Goal: Transaction & Acquisition: Book appointment/travel/reservation

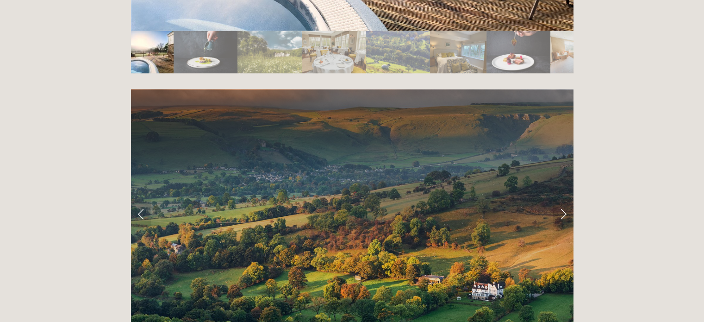
scroll to position [1800, 0]
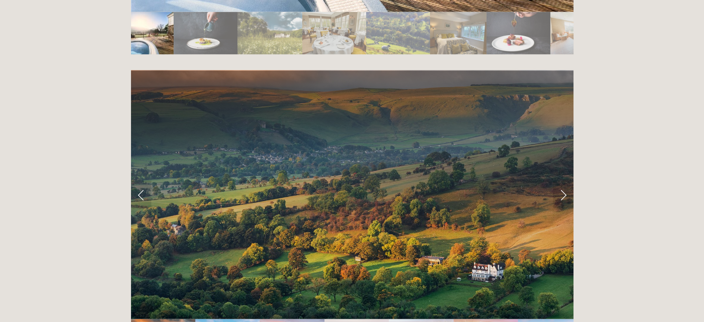
drag, startPoint x: 708, startPoint y: 28, endPoint x: 685, endPoint y: 205, distance: 179.2
click at [563, 181] on link "Next Slide" at bounding box center [563, 195] width 20 height 28
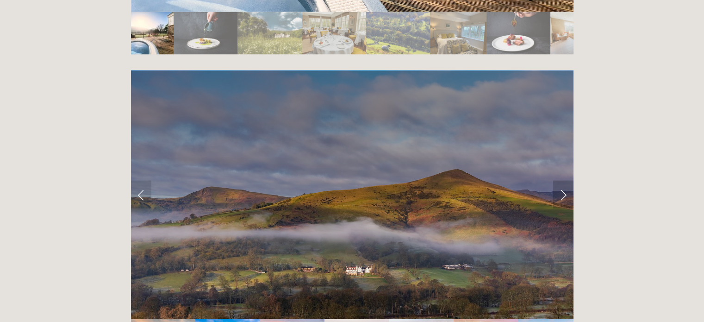
click at [563, 181] on link "Next Slide" at bounding box center [563, 195] width 20 height 28
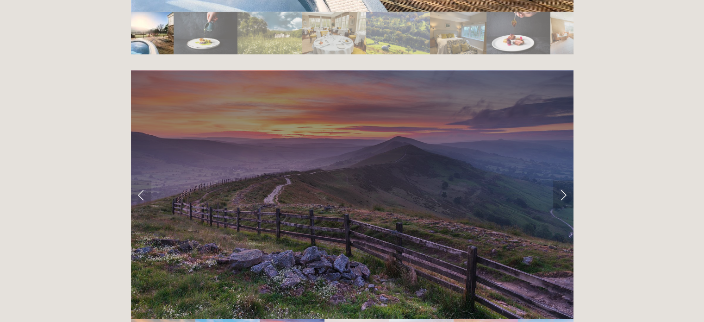
click at [563, 181] on link "Next Slide" at bounding box center [563, 195] width 20 height 28
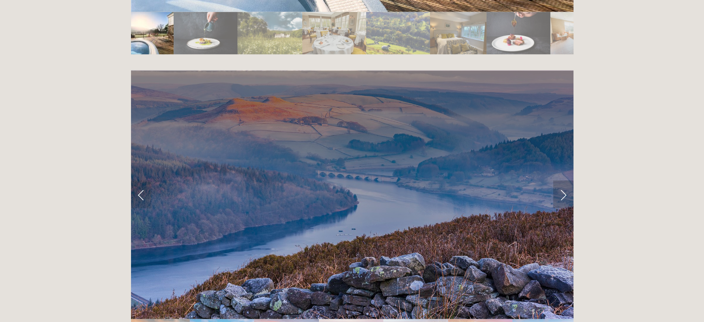
click at [563, 181] on link "Next Slide" at bounding box center [563, 195] width 20 height 28
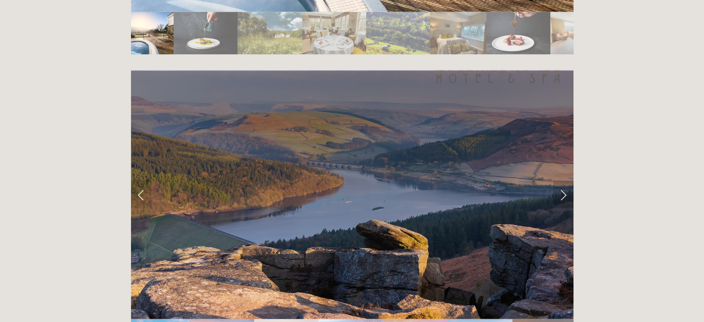
click at [563, 181] on link "Next Slide" at bounding box center [563, 195] width 20 height 28
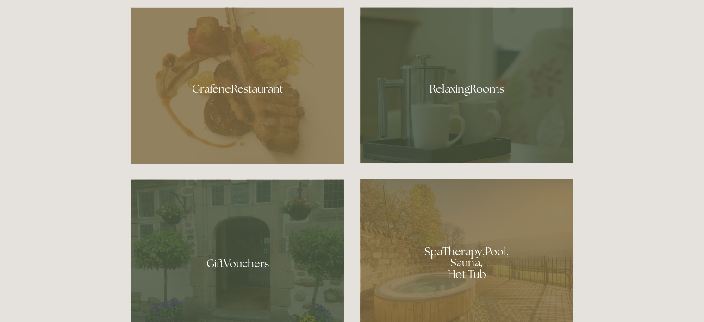
scroll to position [549, 0]
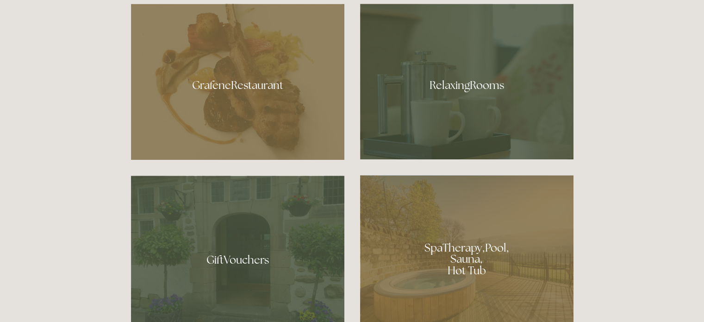
click at [493, 251] on div at bounding box center [466, 255] width 213 height 161
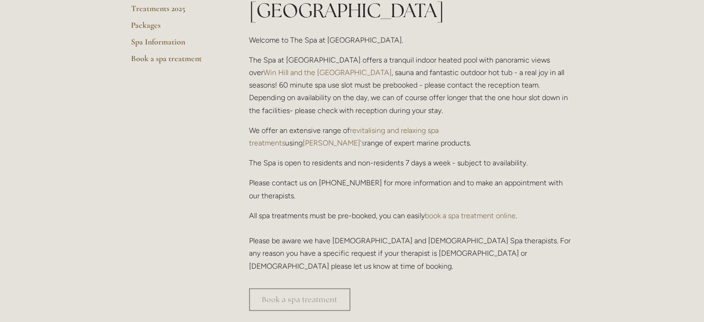
scroll to position [268, 0]
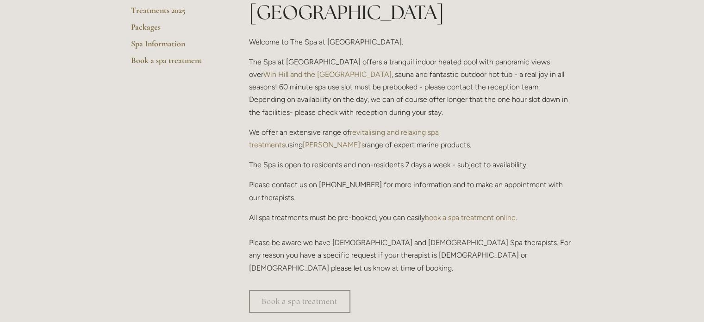
drag, startPoint x: 705, startPoint y: 50, endPoint x: 704, endPoint y: 100, distance: 50.5
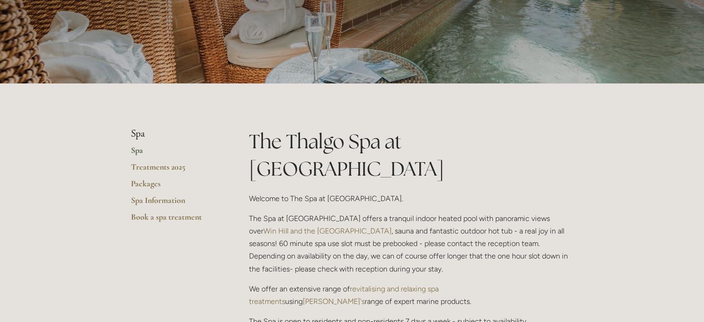
scroll to position [0, 0]
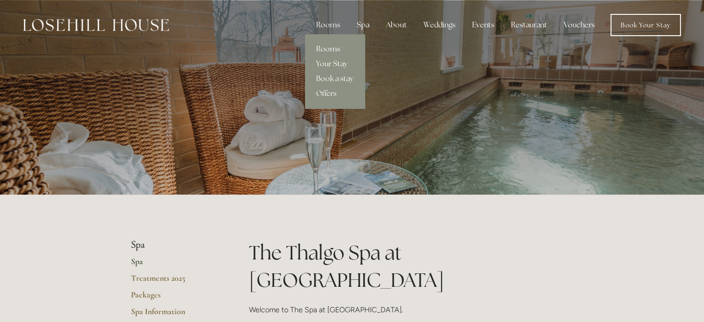
click at [330, 46] on link "Rooms" at bounding box center [335, 49] width 60 height 15
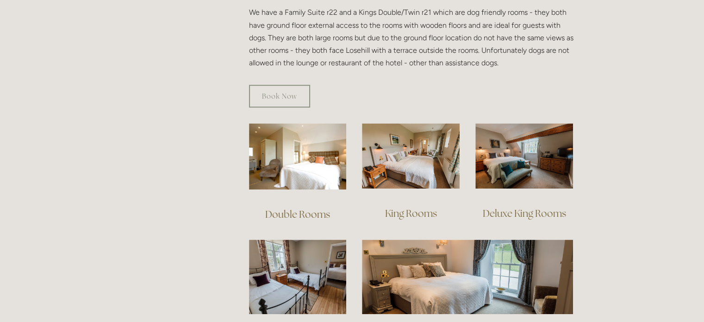
scroll to position [555, 0]
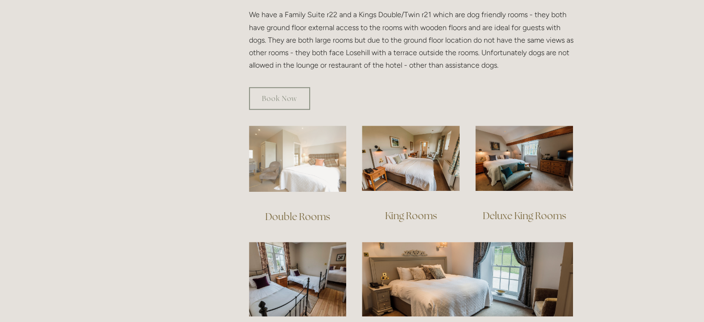
click at [311, 131] on img at bounding box center [298, 158] width 98 height 66
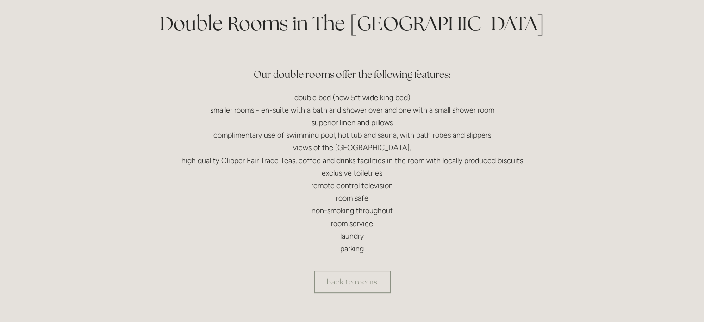
scroll to position [231, 0]
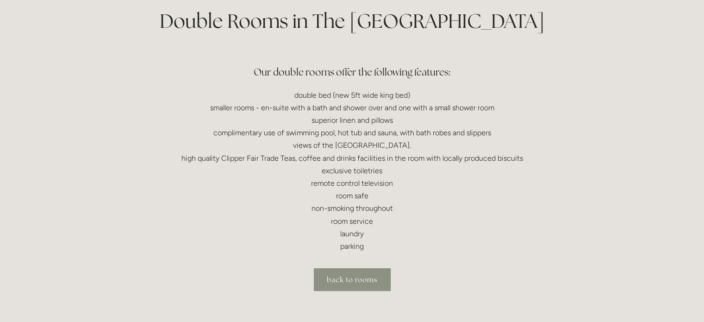
click at [366, 283] on link "back to rooms" at bounding box center [352, 279] width 77 height 23
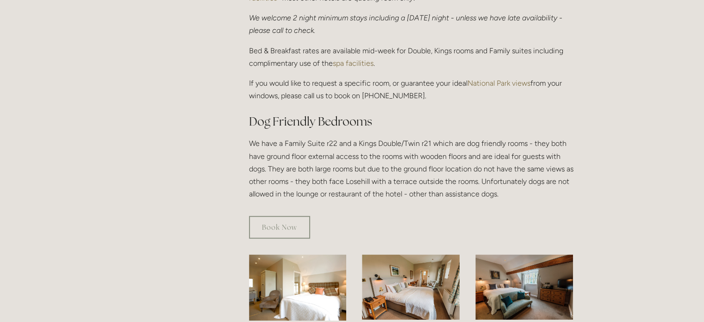
scroll to position [434, 0]
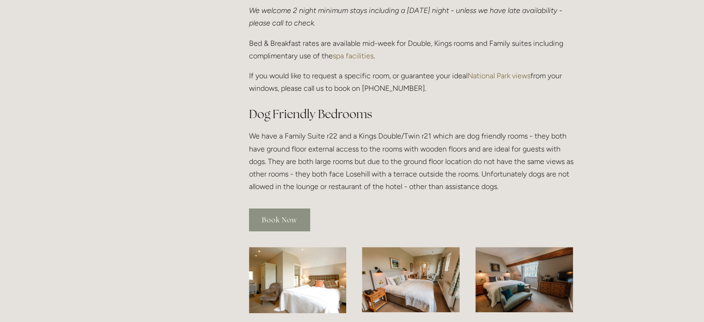
click at [277, 213] on link "Book Now" at bounding box center [279, 219] width 61 height 23
